Goal: Communication & Community: Answer question/provide support

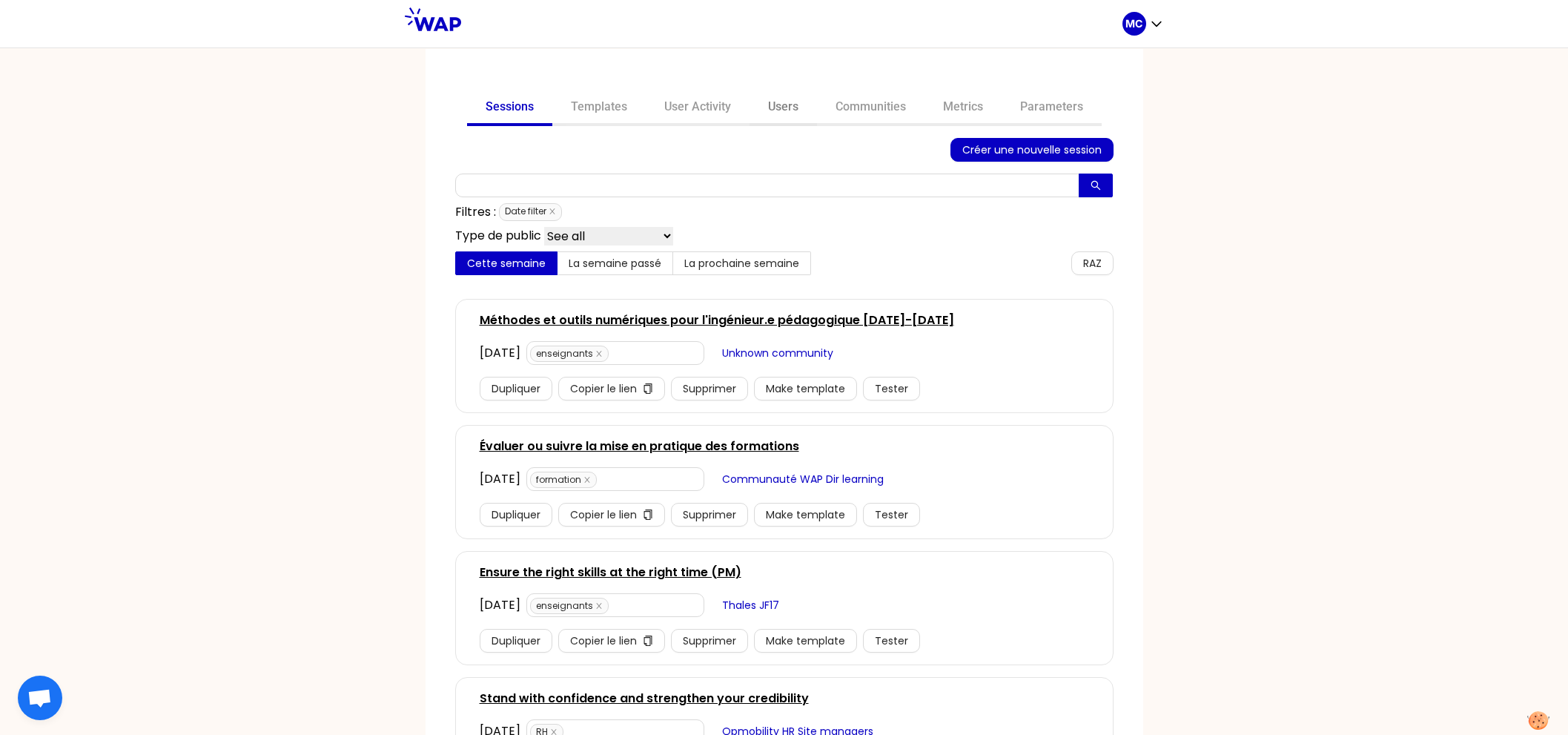
click at [767, 102] on link "Users" at bounding box center [783, 107] width 67 height 35
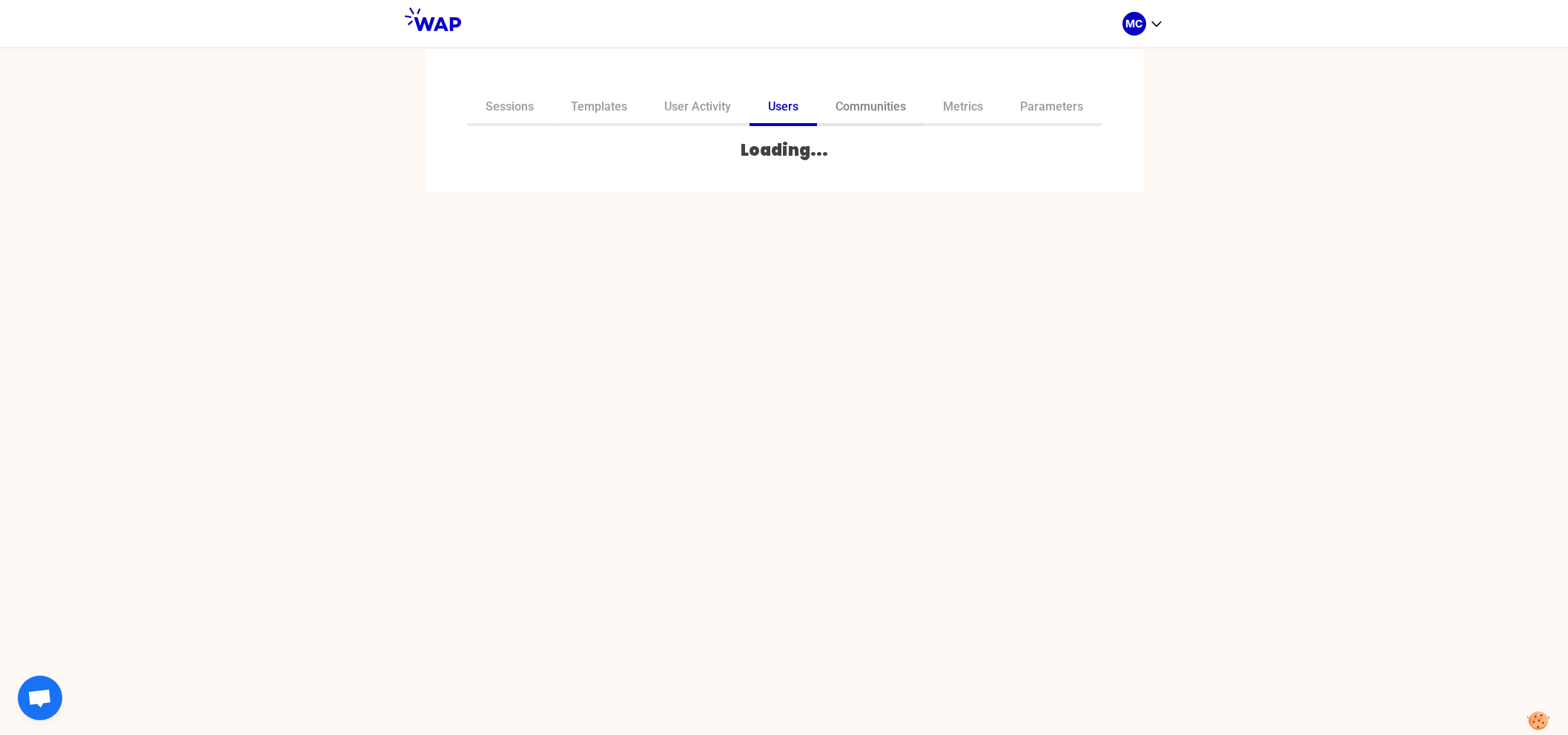
click at [874, 106] on link "Communities" at bounding box center [870, 107] width 107 height 35
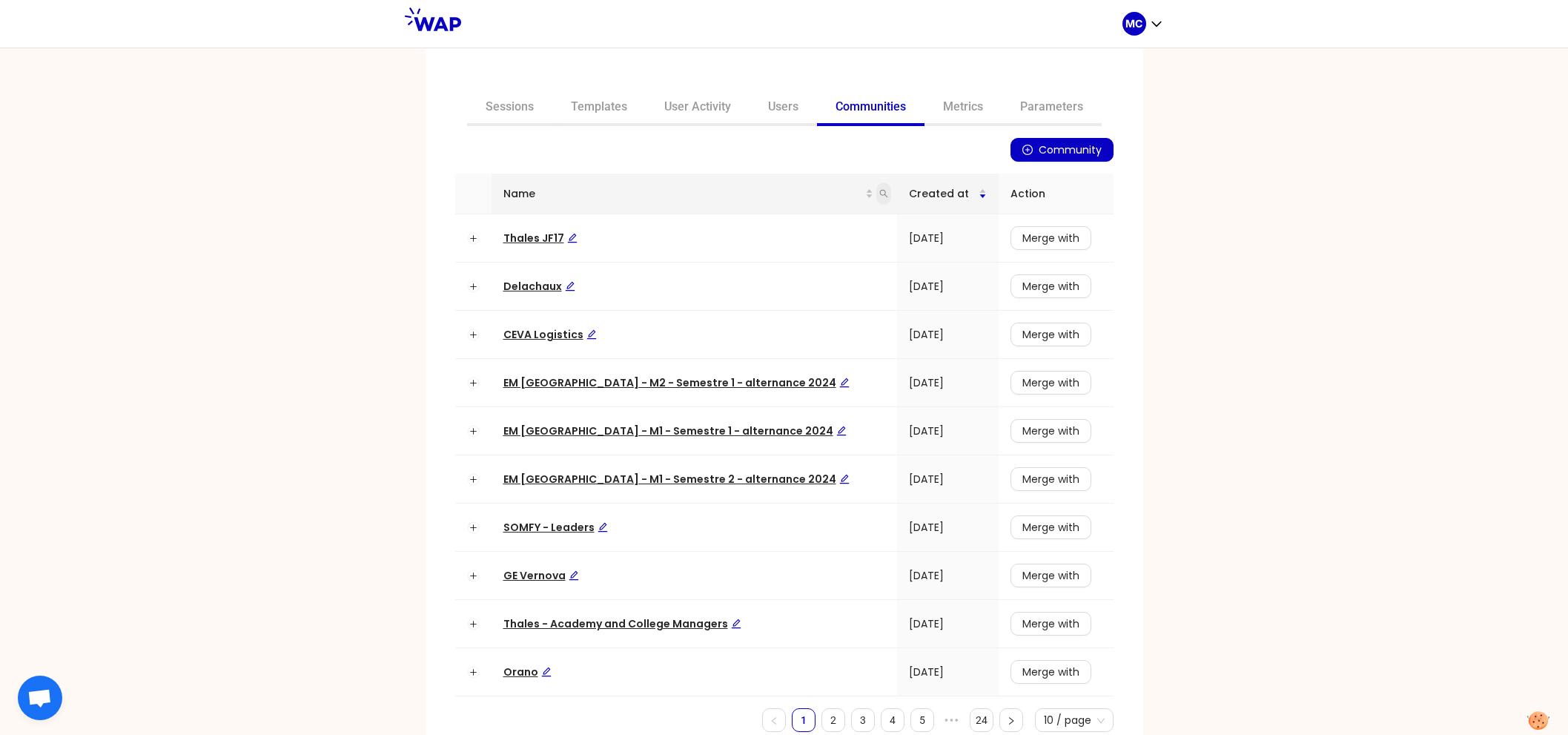
click at [876, 198] on span at bounding box center [883, 193] width 15 height 22
type input "dir"
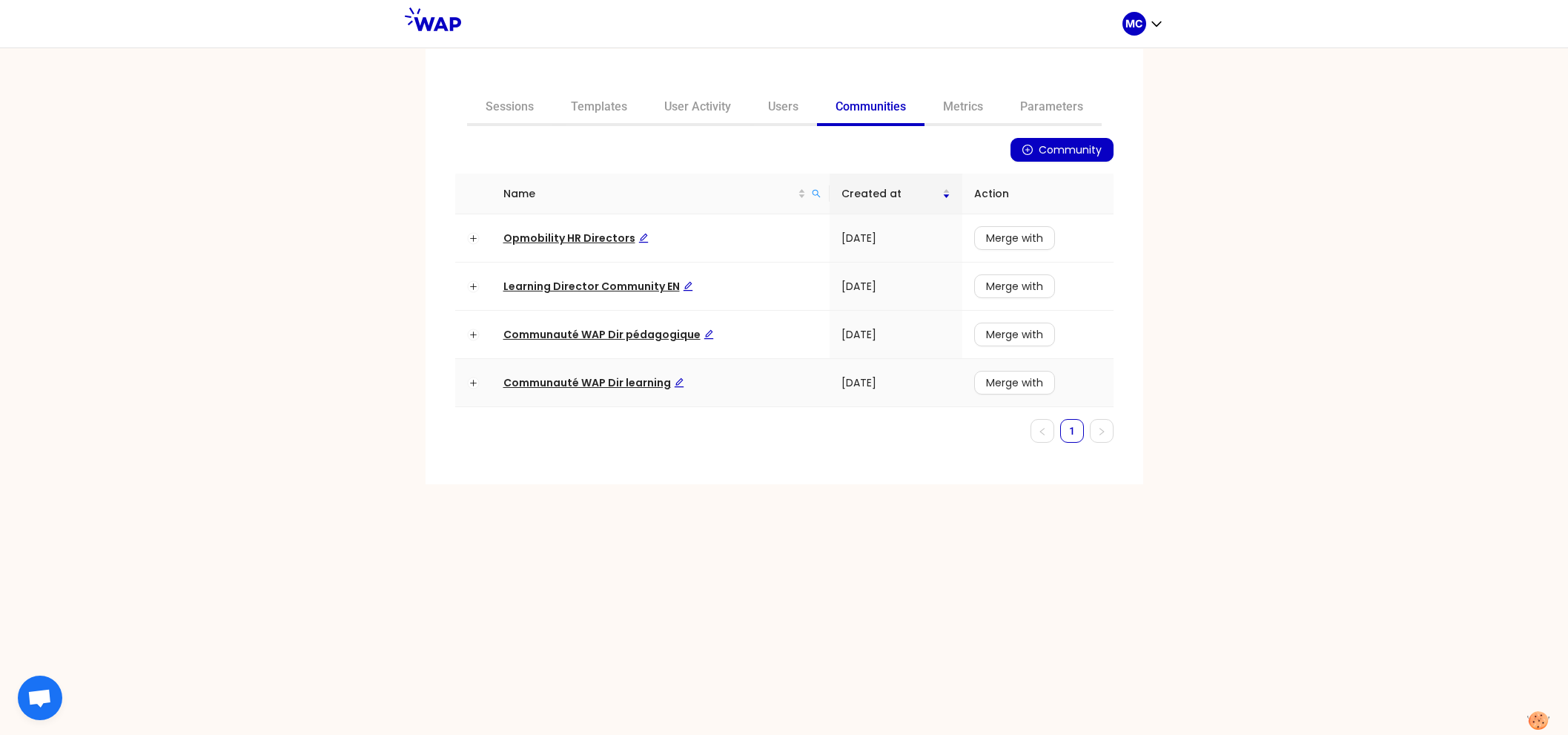
click at [567, 377] on span "Communauté WAP Dir learning" at bounding box center [593, 382] width 181 height 15
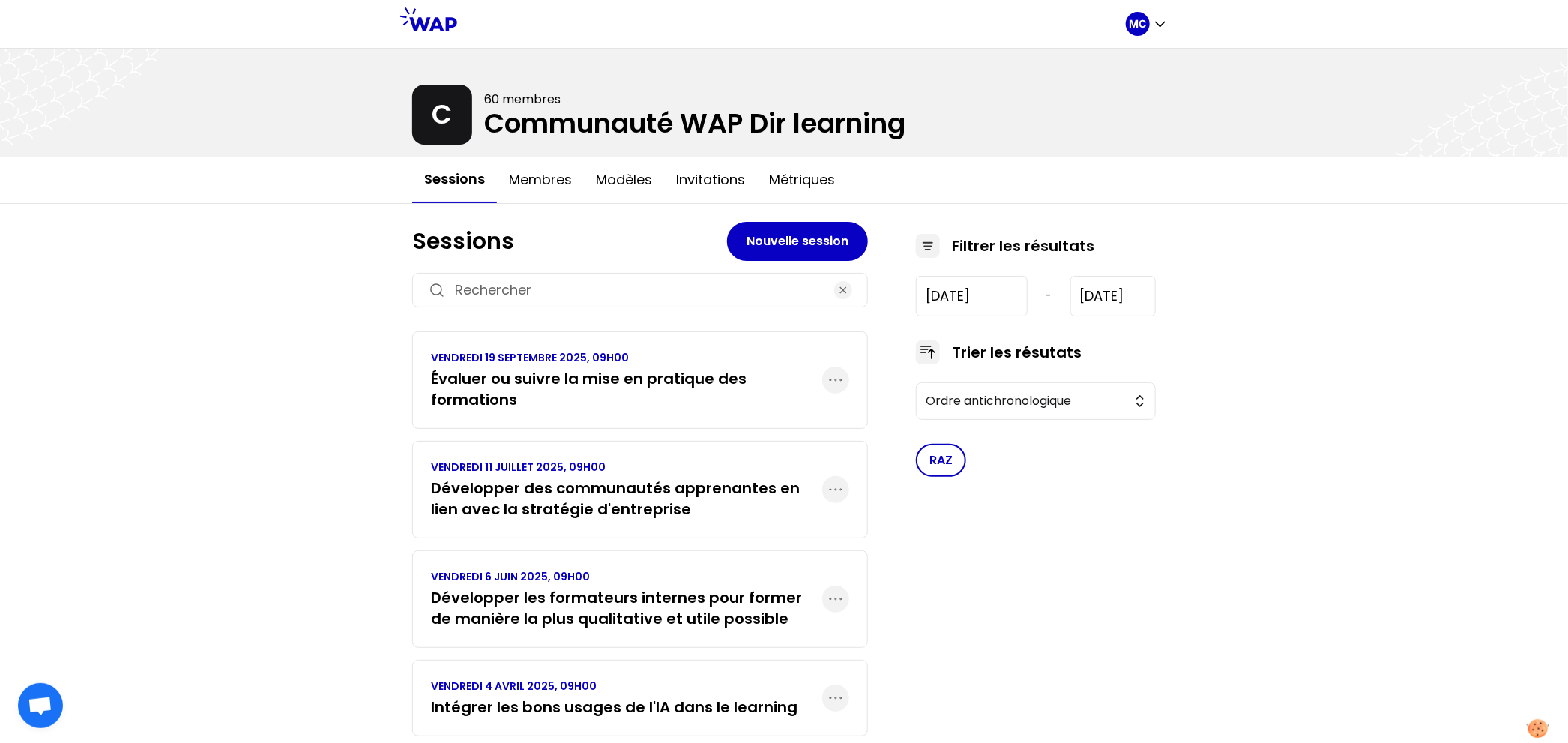
click at [518, 374] on h3 "Évaluer ou suivre la mise en pratique des formations" at bounding box center [626, 389] width 391 height 42
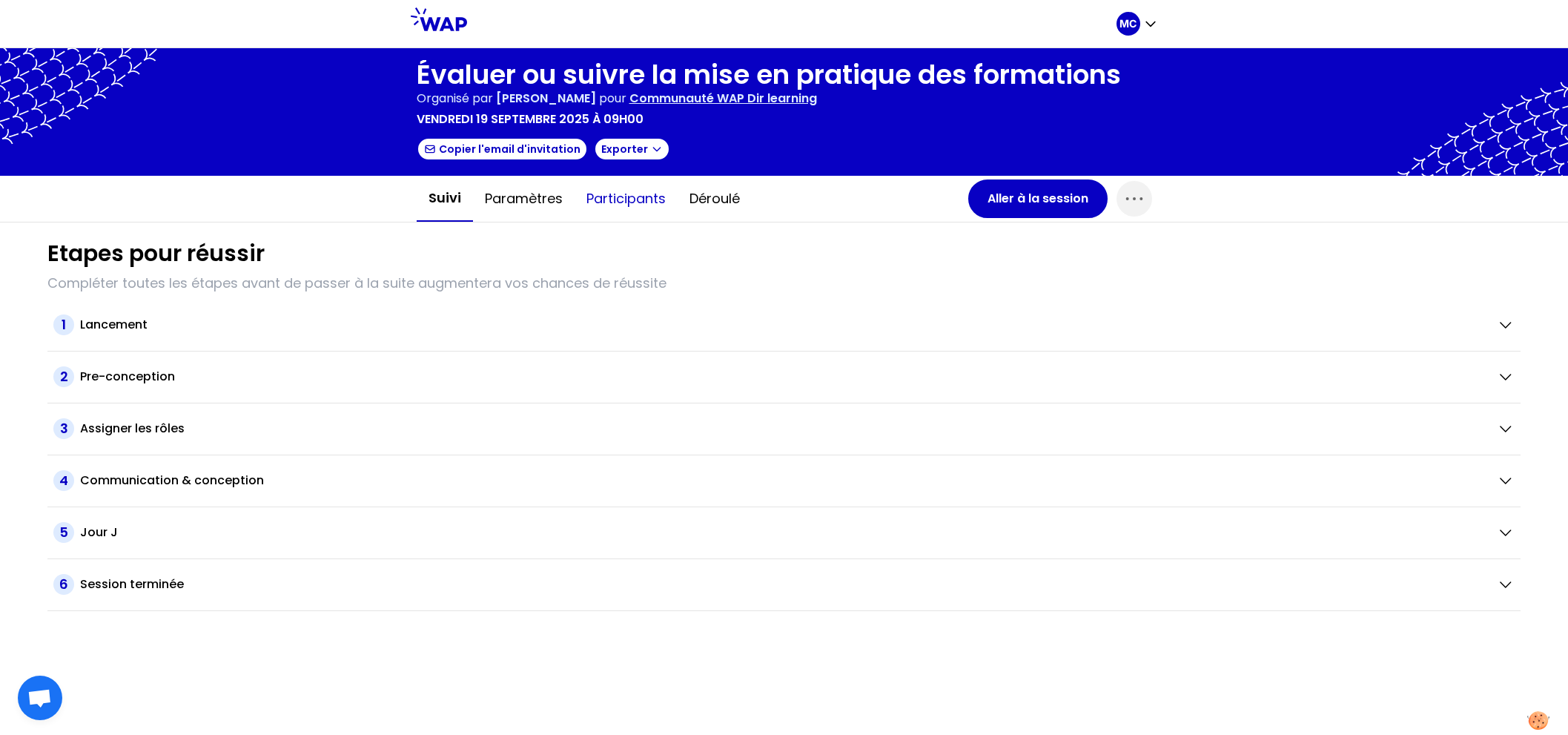
click at [644, 195] on button "Participants" at bounding box center [626, 198] width 103 height 45
